Goal: Information Seeking & Learning: Learn about a topic

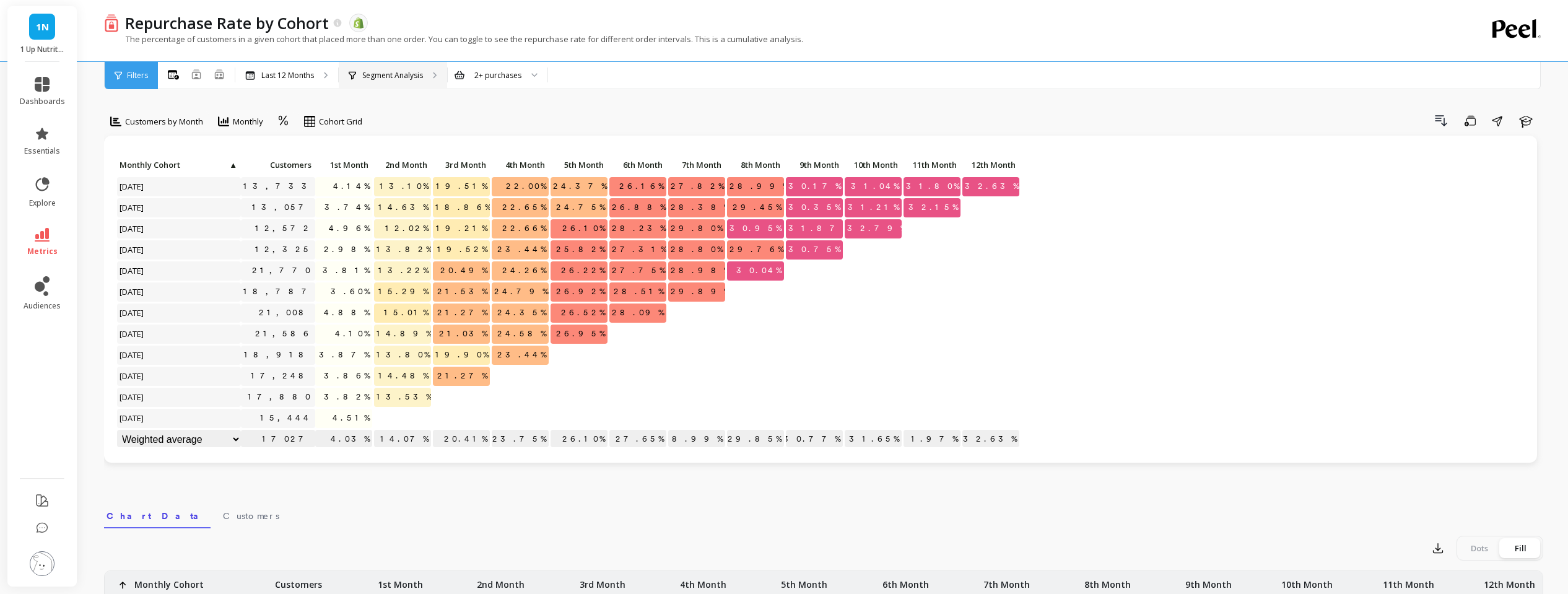
click at [377, 76] on p "Segment Analysis" at bounding box center [393, 76] width 60 height 10
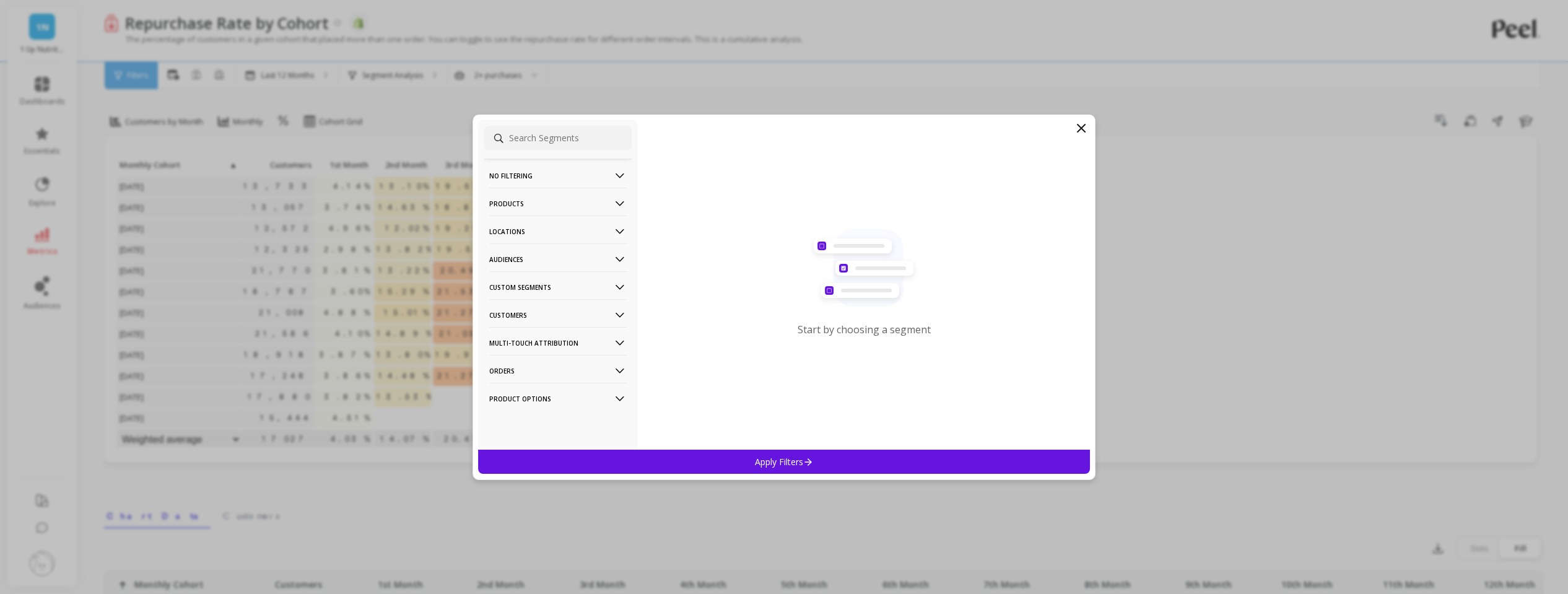
click at [509, 205] on p "Products" at bounding box center [557, 203] width 137 height 31
click at [507, 313] on p "SKUs" at bounding box center [501, 313] width 19 height 11
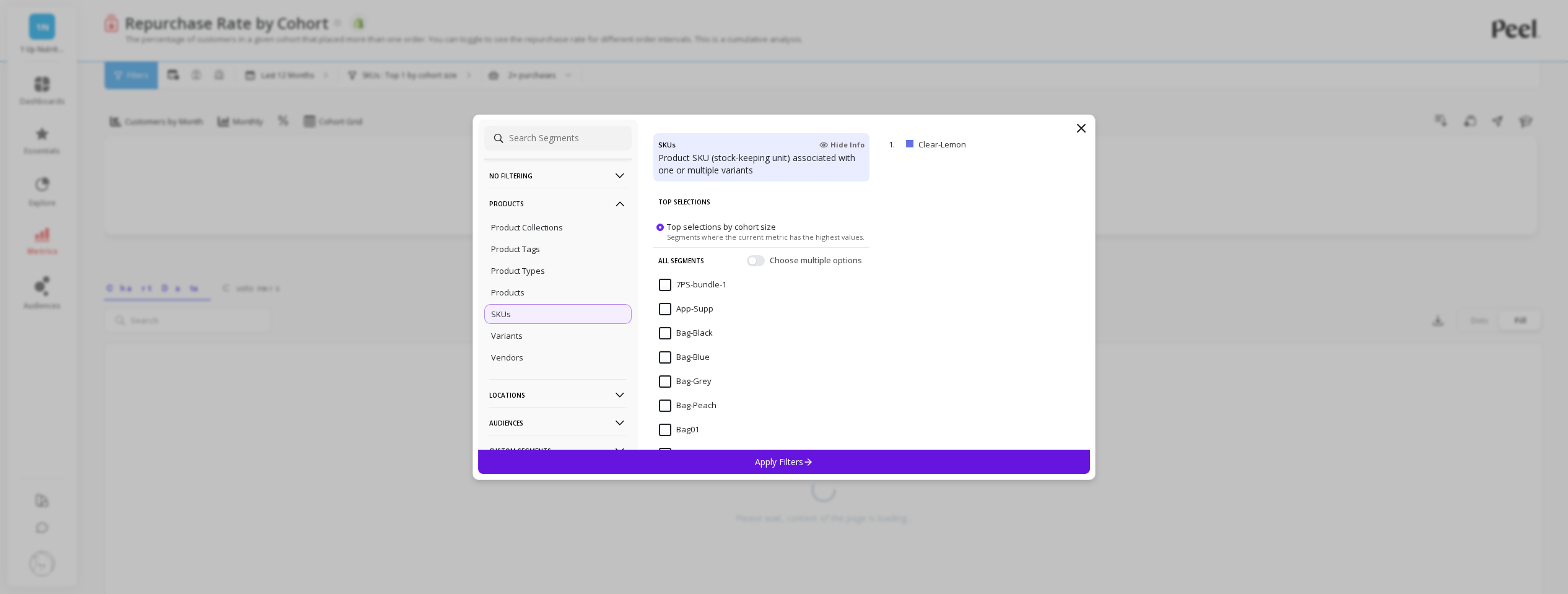
click at [551, 146] on input at bounding box center [558, 137] width 148 height 24
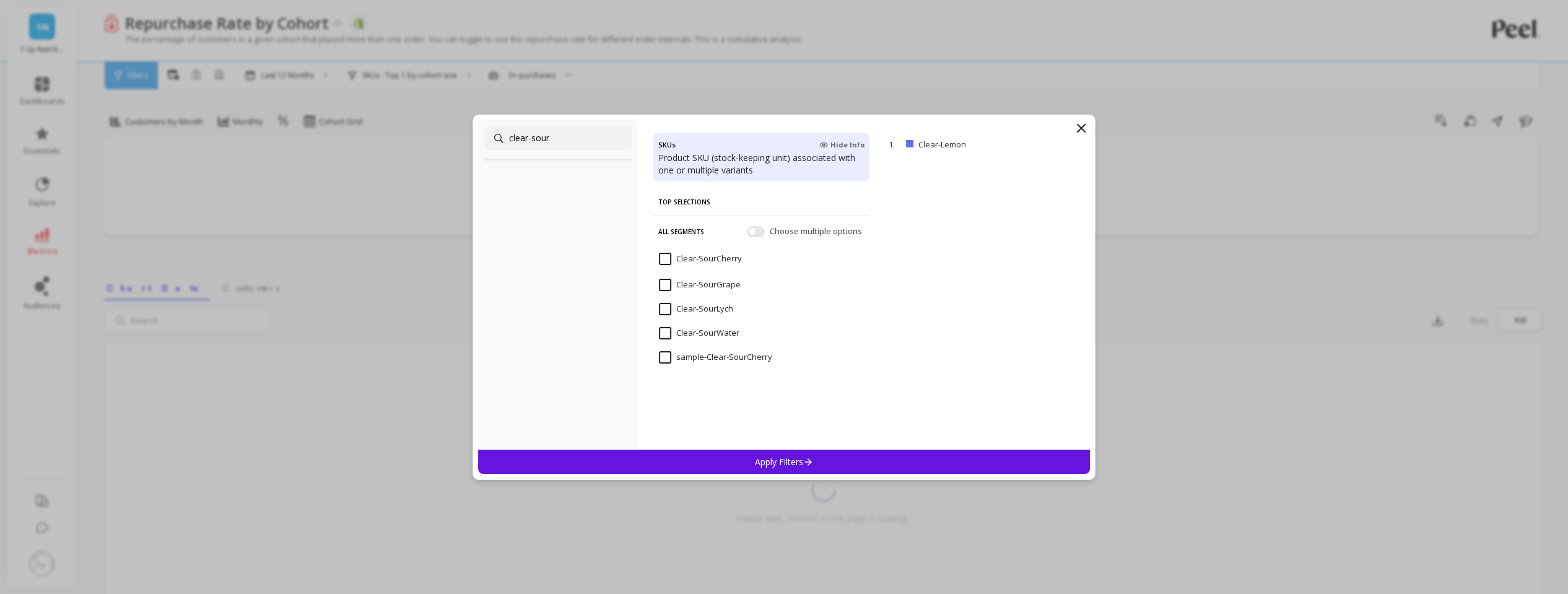
type input "clear-sour"
click at [666, 330] on input "Clear-SourWater" at bounding box center [699, 332] width 81 height 13
click at [769, 456] on p "Apply Filters" at bounding box center [784, 462] width 58 height 12
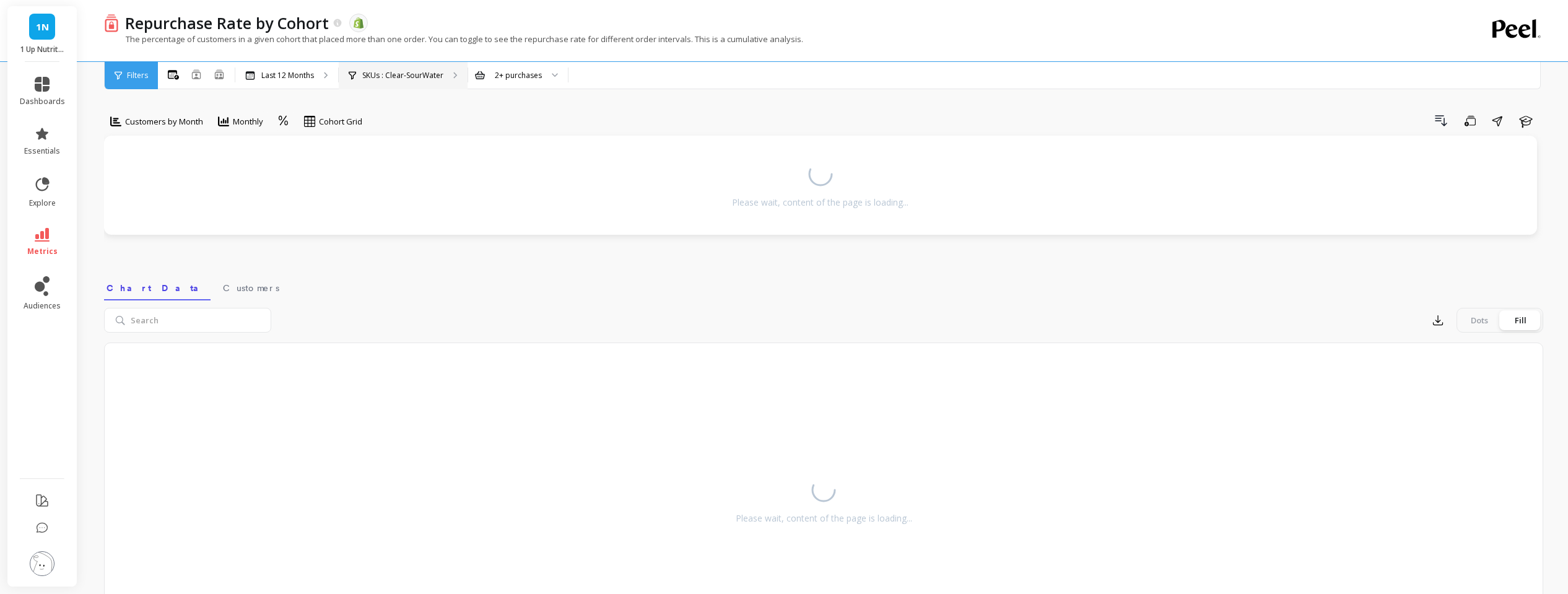
click at [393, 76] on p "SKUs : Clear-SourWater" at bounding box center [403, 76] width 81 height 10
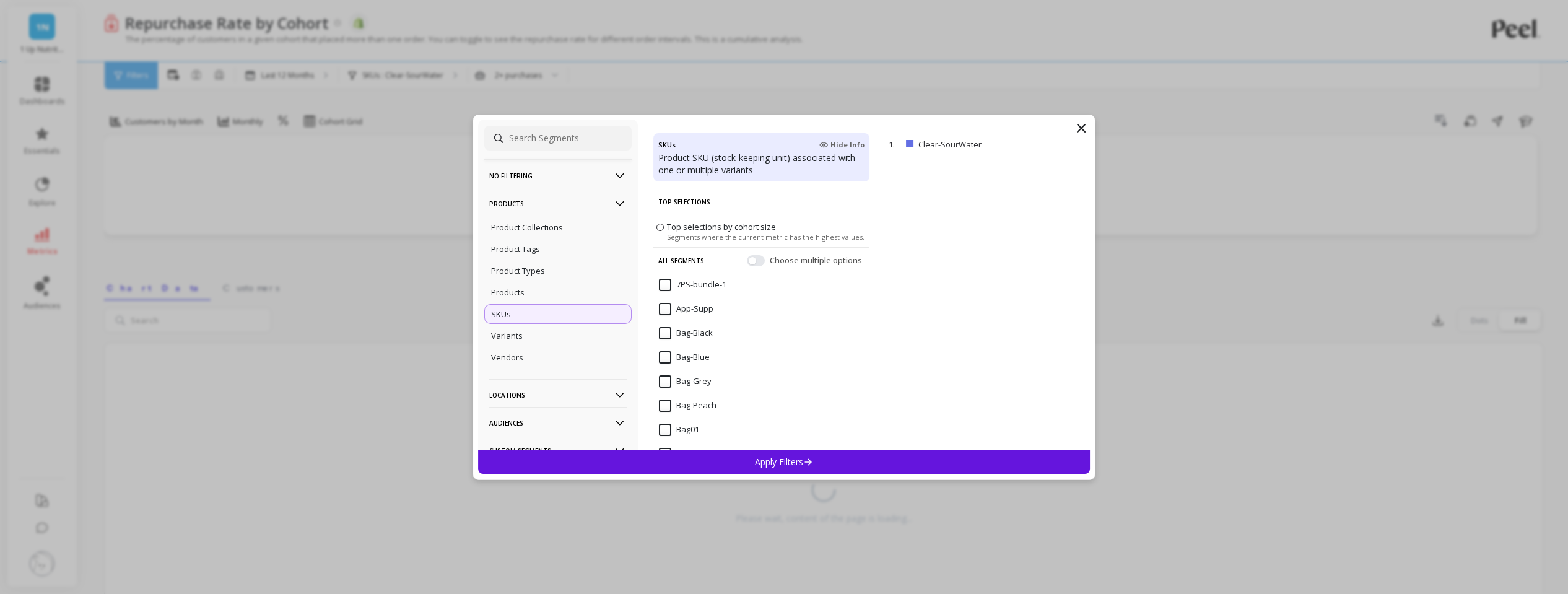
click at [1084, 128] on icon at bounding box center [1082, 128] width 8 height 8
